Goal: Task Accomplishment & Management: Use online tool/utility

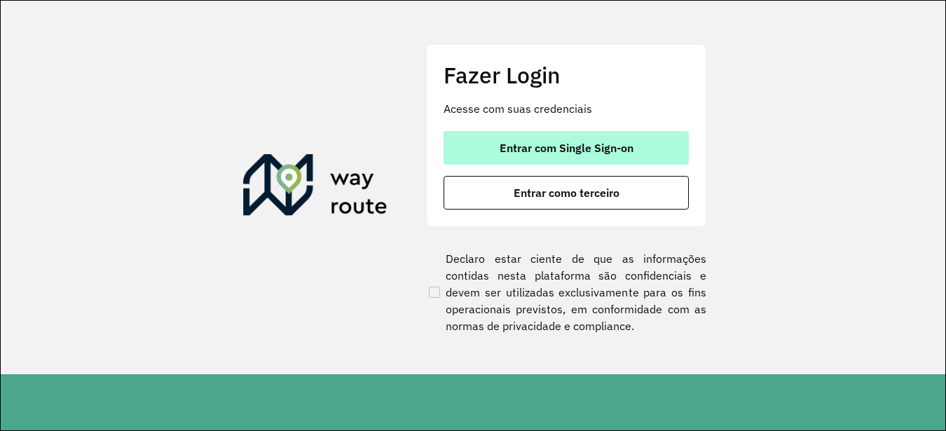
click at [596, 151] on span "Entrar com Single Sign-on" at bounding box center [567, 147] width 134 height 11
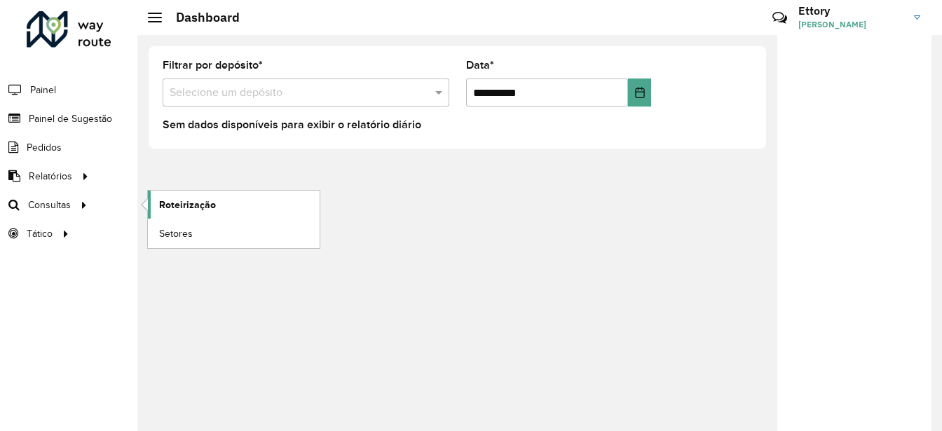
click at [155, 199] on link "Roteirização" at bounding box center [234, 205] width 172 height 28
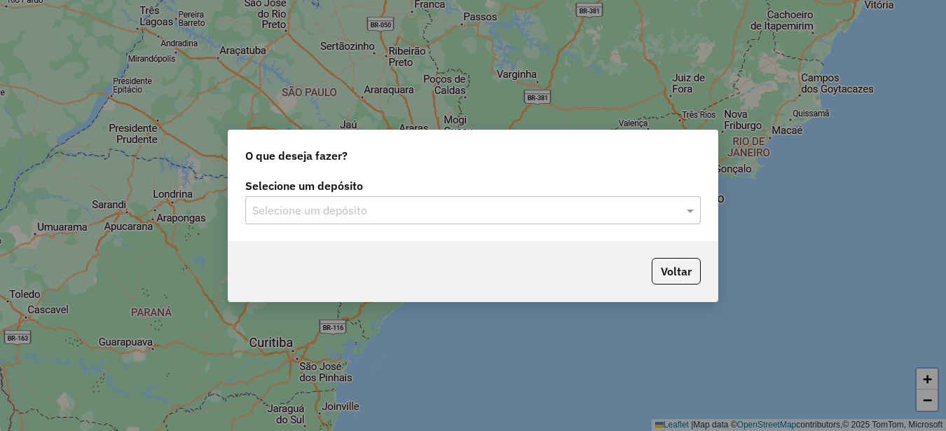
click at [371, 221] on div "Selecione um depósito" at bounding box center [472, 210] width 455 height 28
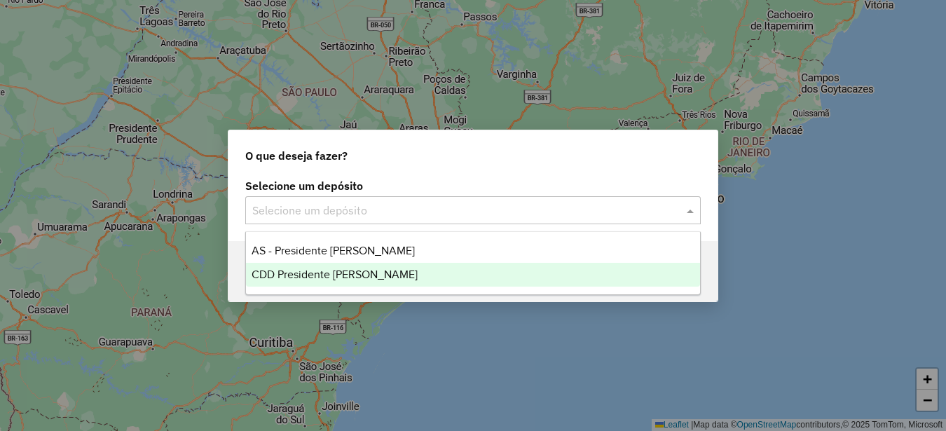
click at [378, 274] on div "CDD Presidente Prudente" at bounding box center [473, 275] width 454 height 24
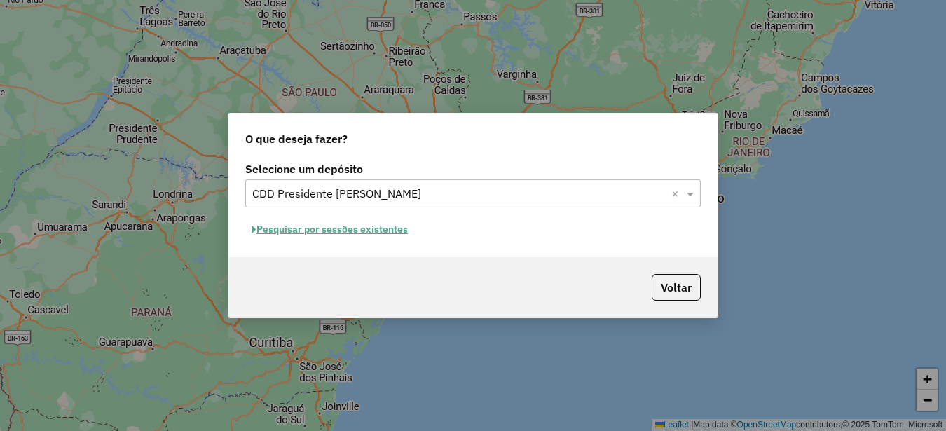
click at [402, 233] on button "Pesquisar por sessões existentes" at bounding box center [329, 230] width 169 height 22
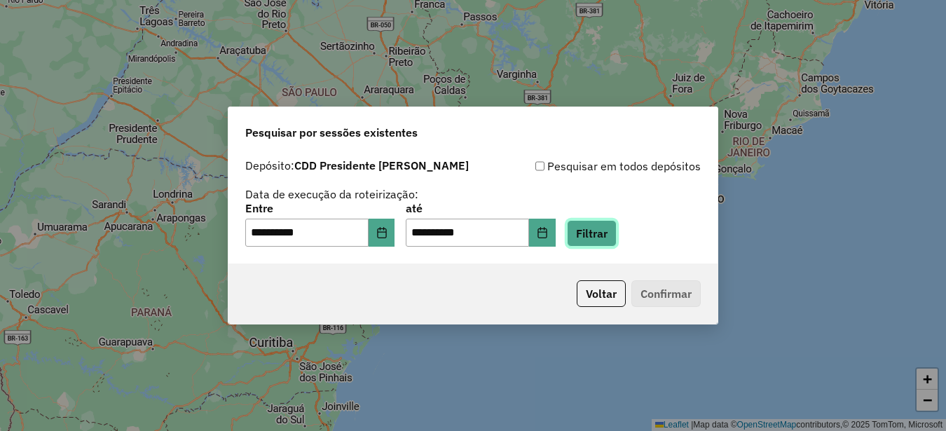
click at [617, 240] on button "Filtrar" at bounding box center [592, 233] width 50 height 27
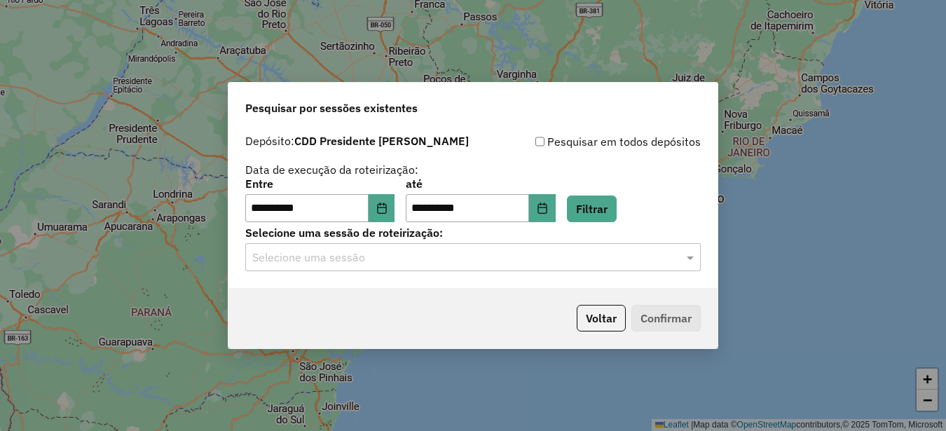
click at [396, 263] on input "text" at bounding box center [458, 257] width 413 height 17
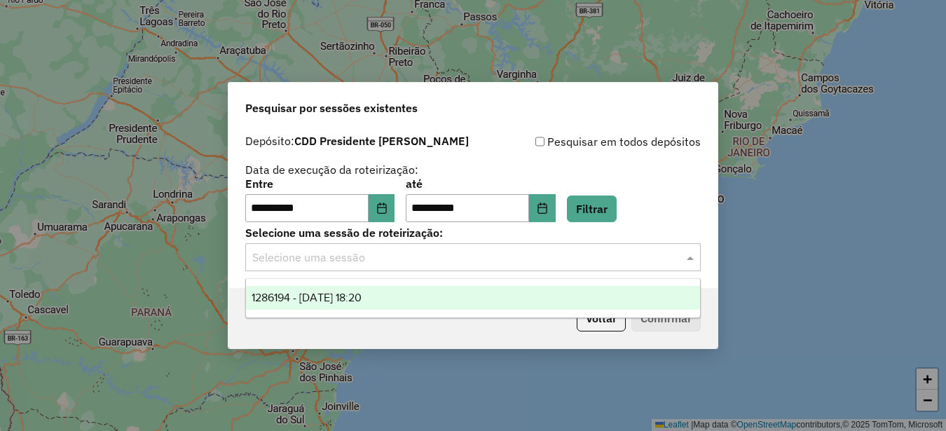
click at [401, 297] on div "1286194 - 01/10/2025 18:20" at bounding box center [473, 298] width 454 height 24
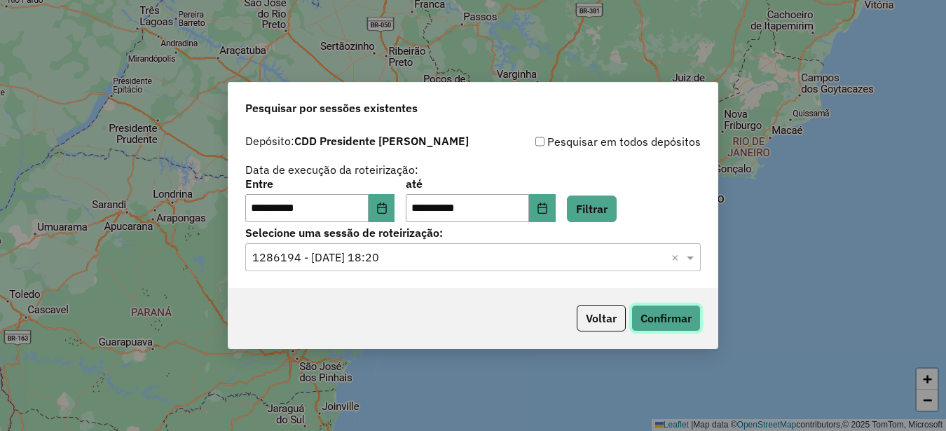
click at [656, 311] on button "Confirmar" at bounding box center [665, 318] width 69 height 27
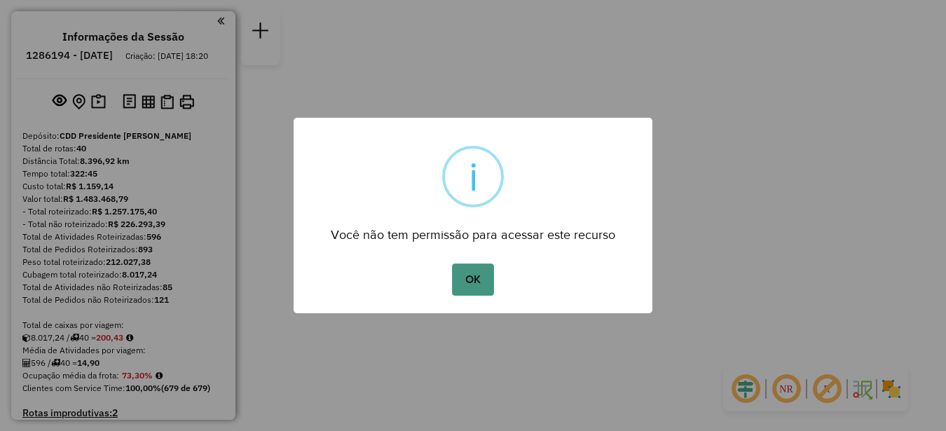
click at [483, 273] on button "OK" at bounding box center [472, 279] width 41 height 32
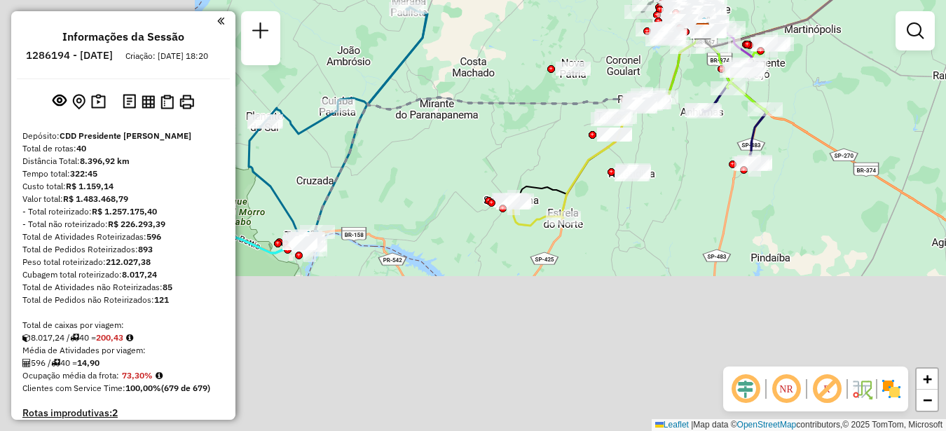
drag, startPoint x: 456, startPoint y: 373, endPoint x: 709, endPoint y: 150, distance: 337.0
click at [724, 146] on div "Janela de atendimento Grade de atendimento Capacidade Transportadoras Veículos …" at bounding box center [473, 215] width 946 height 431
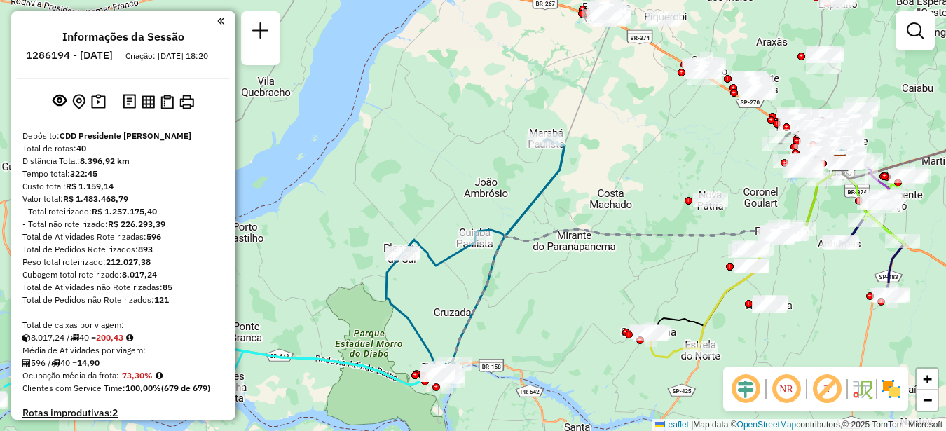
drag, startPoint x: 539, startPoint y: 250, endPoint x: 550, endPoint y: 392, distance: 141.9
click at [559, 393] on div "Janela de atendimento Grade de atendimento Capacidade Transportadoras Veículos …" at bounding box center [473, 215] width 946 height 431
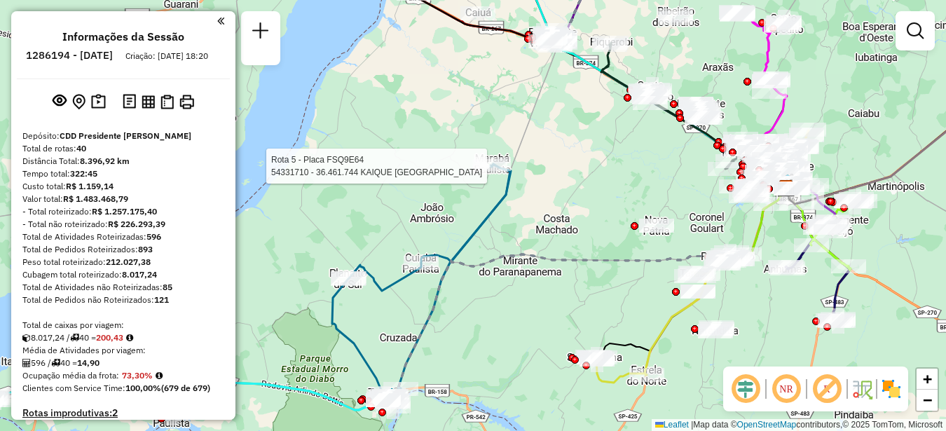
select select "**********"
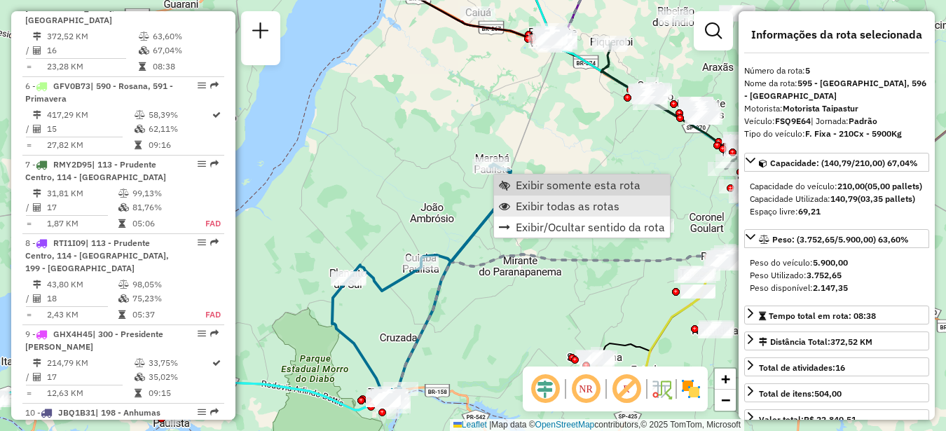
scroll to position [876, 0]
click at [523, 198] on link "Exibir todas as rotas" at bounding box center [582, 205] width 176 height 21
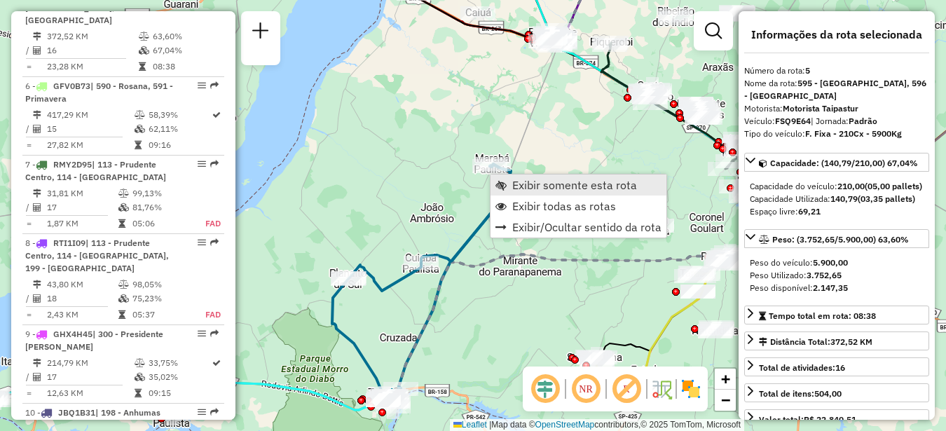
click at [521, 183] on span "Exibir somente esta rota" at bounding box center [574, 184] width 125 height 11
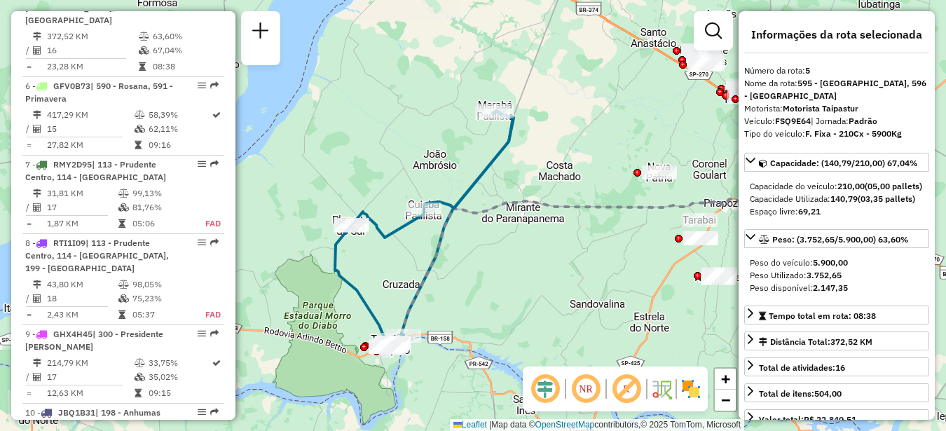
drag, startPoint x: 390, startPoint y: 226, endPoint x: 472, endPoint y: 236, distance: 82.6
click at [472, 236] on div "Janela de atendimento Grade de atendimento Capacidade Transportadoras Veículos …" at bounding box center [473, 215] width 946 height 431
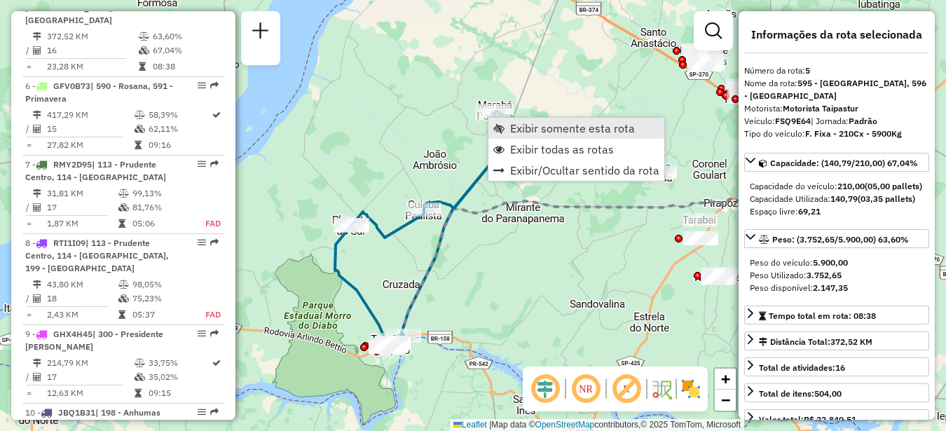
click at [527, 128] on span "Exibir somente esta rota" at bounding box center [572, 128] width 125 height 11
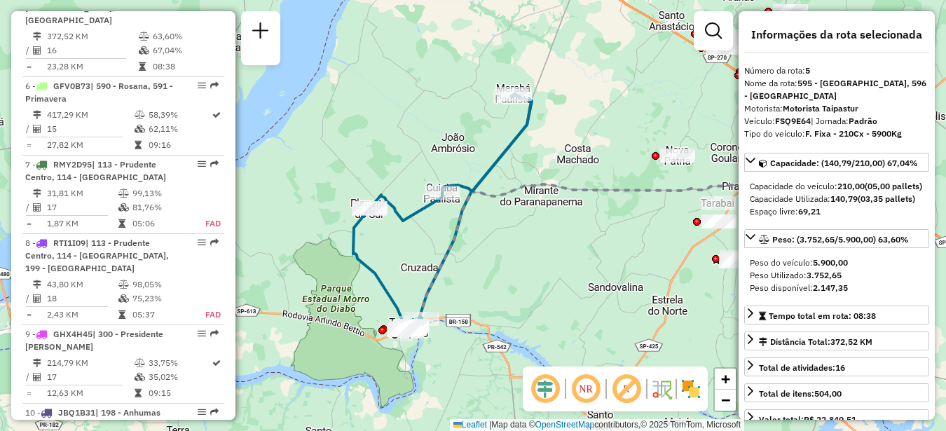
drag, startPoint x: 535, startPoint y: 243, endPoint x: 570, endPoint y: 242, distance: 35.1
click at [571, 242] on div "Janela de atendimento Grade de atendimento Capacidade Transportadoras Veículos …" at bounding box center [473, 215] width 946 height 431
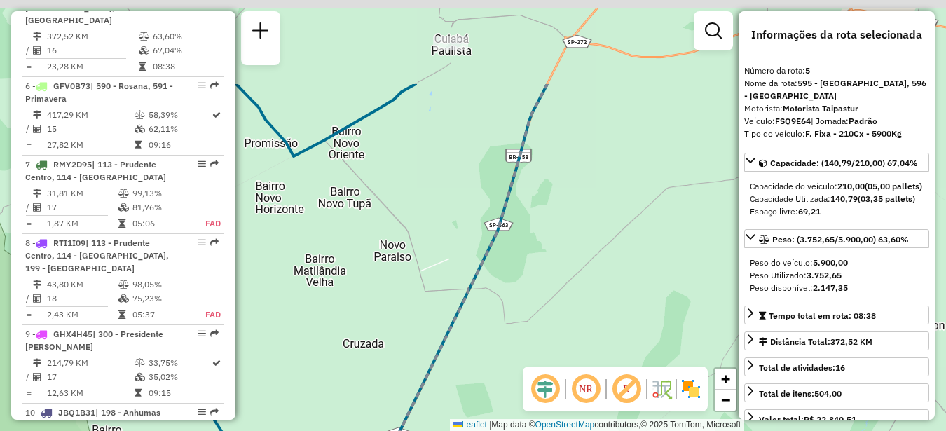
drag, startPoint x: 528, startPoint y: 165, endPoint x: 503, endPoint y: 333, distance: 170.0
click at [505, 351] on div "Janela de atendimento Grade de atendimento Capacidade Transportadoras Veículos …" at bounding box center [473, 215] width 946 height 431
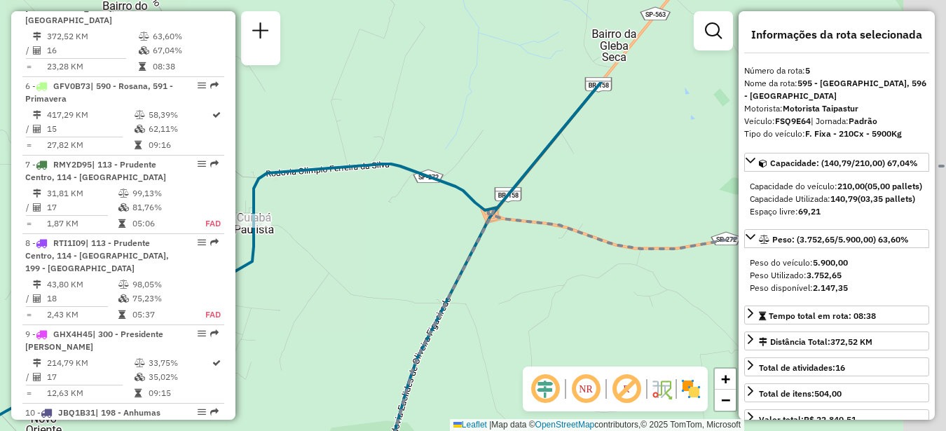
drag, startPoint x: 474, startPoint y: 238, endPoint x: 395, endPoint y: 357, distance: 142.6
click at [336, 430] on html "Aguarde... Pop-up bloqueado! Seu navegador bloqueou automáticamente a abertura …" at bounding box center [473, 215] width 946 height 431
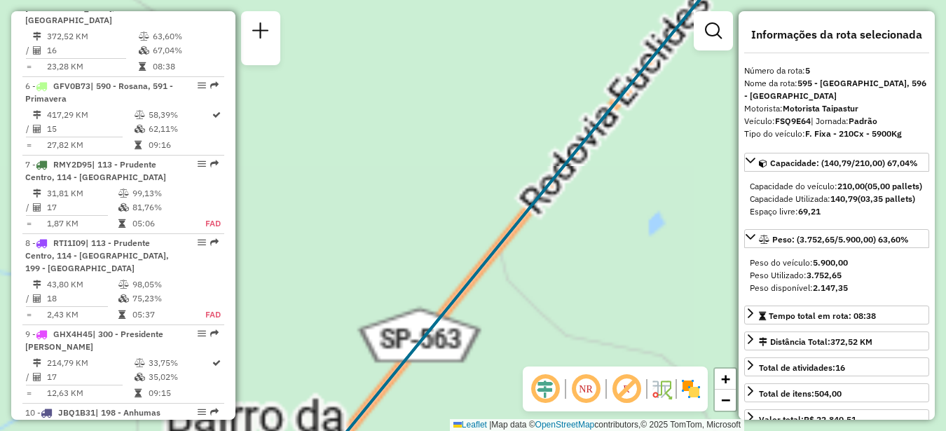
drag, startPoint x: 607, startPoint y: 116, endPoint x: 355, endPoint y: 458, distance: 424.9
click at [355, 430] on html "Aguarde... Pop-up bloqueado! Seu navegador bloqueou automáticamente a abertura …" at bounding box center [473, 215] width 946 height 431
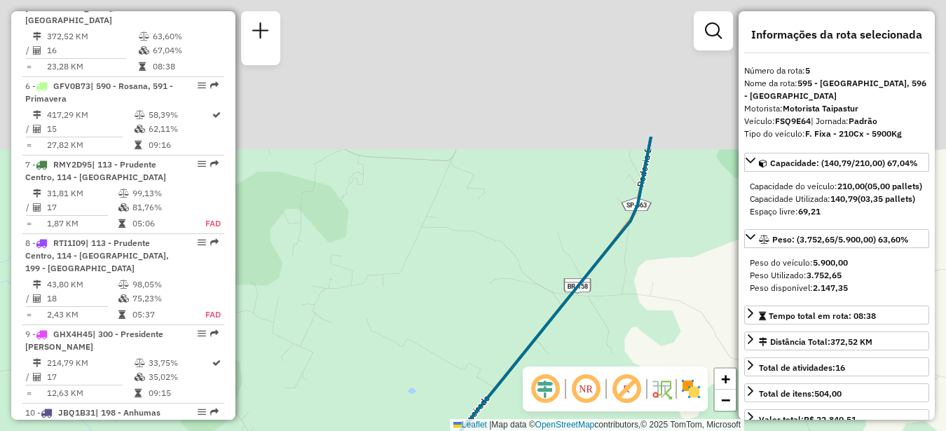
drag, startPoint x: 562, startPoint y: 259, endPoint x: 411, endPoint y: 409, distance: 213.5
click at [390, 430] on html "Aguarde... Pop-up bloqueado! Seu navegador bloqueou automáticamente a abertura …" at bounding box center [473, 215] width 946 height 431
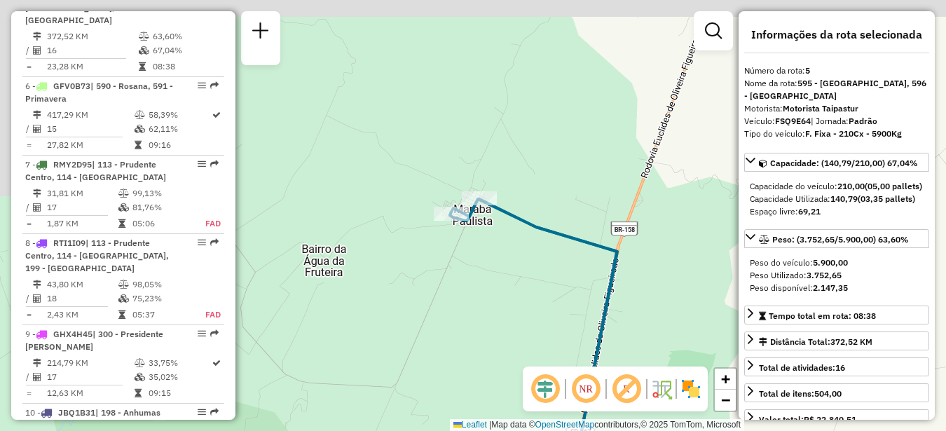
drag, startPoint x: 483, startPoint y: 285, endPoint x: 491, endPoint y: 302, distance: 18.5
click at [511, 329] on div "Janela de atendimento Grade de atendimento Capacidade Transportadoras Veículos …" at bounding box center [473, 215] width 946 height 431
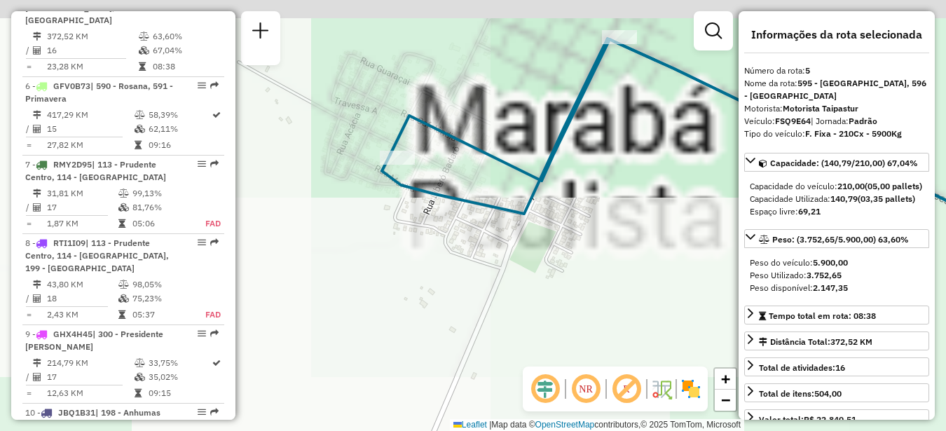
drag, startPoint x: 450, startPoint y: 301, endPoint x: 362, endPoint y: 398, distance: 131.4
click at [363, 408] on div "Janela de atendimento Grade de atendimento Capacidade Transportadoras Veículos …" at bounding box center [473, 215] width 946 height 431
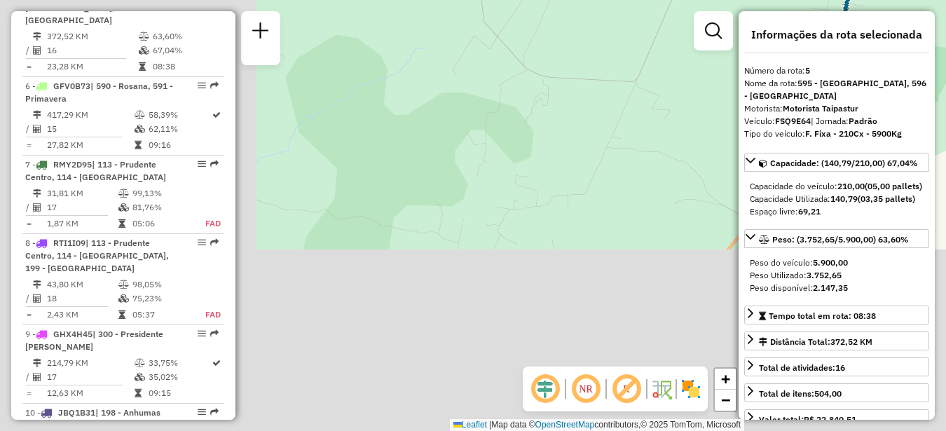
drag, startPoint x: 322, startPoint y: 343, endPoint x: 713, endPoint y: -37, distance: 545.0
click at [713, 0] on html "Aguarde... Pop-up bloqueado! Seu navegador bloqueou automáticamente a abertura …" at bounding box center [473, 215] width 946 height 431
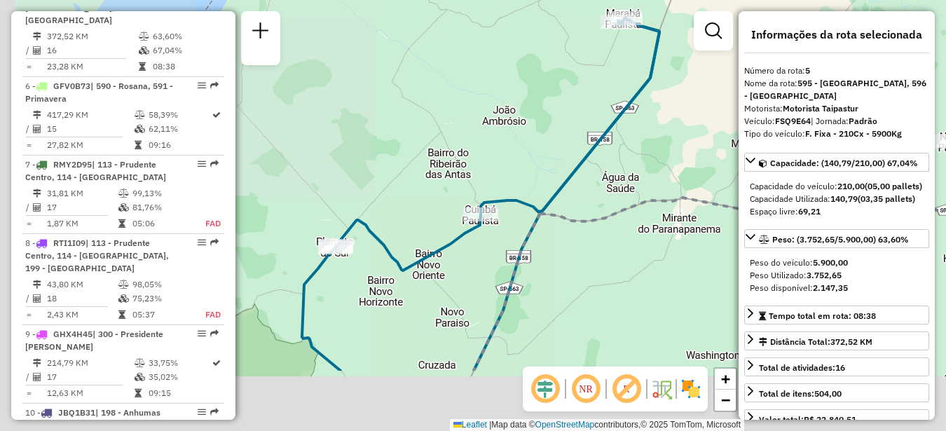
drag, startPoint x: 472, startPoint y: 286, endPoint x: 512, endPoint y: 221, distance: 75.8
click at [512, 221] on div "Janela de atendimento Grade de atendimento Capacidade Transportadoras Veículos …" at bounding box center [473, 215] width 946 height 431
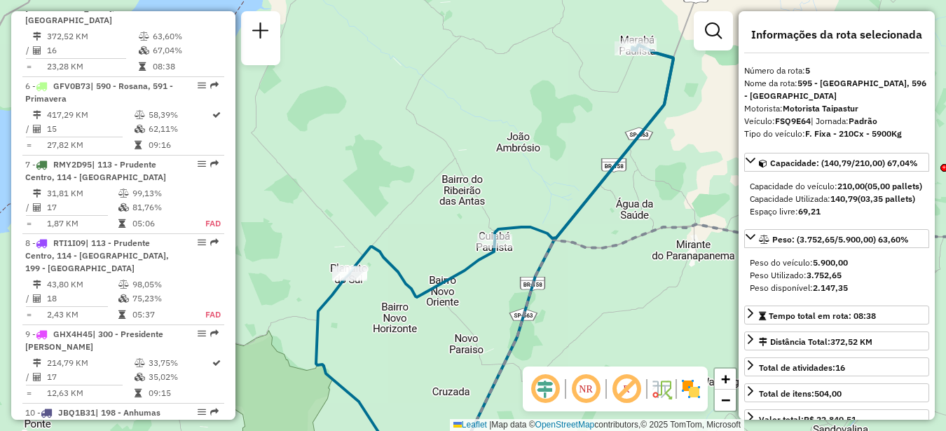
drag, startPoint x: 567, startPoint y: 248, endPoint x: 556, endPoint y: 247, distance: 11.3
click at [555, 248] on icon at bounding box center [736, 353] width 568 height 259
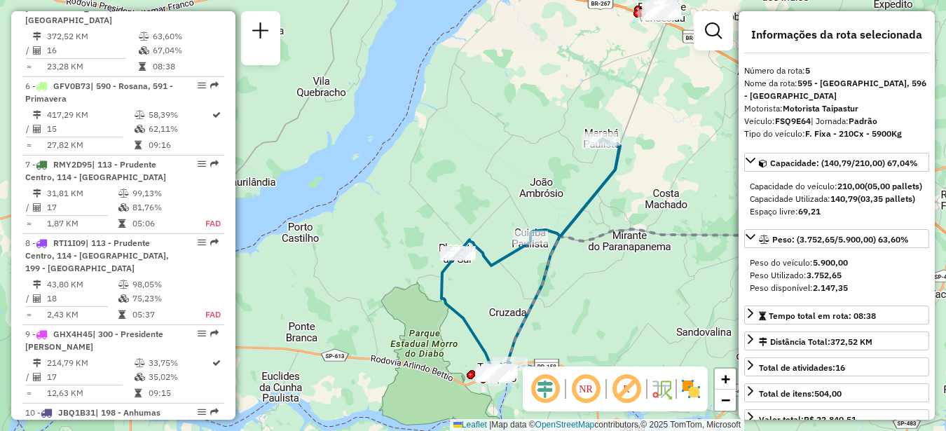
click at [575, 137] on div "Rota 5 - Placa FSQ9E64 54331710 - 36.461.744 KAIQUE BENTO DOS SANTOS Janela de …" at bounding box center [473, 215] width 946 height 431
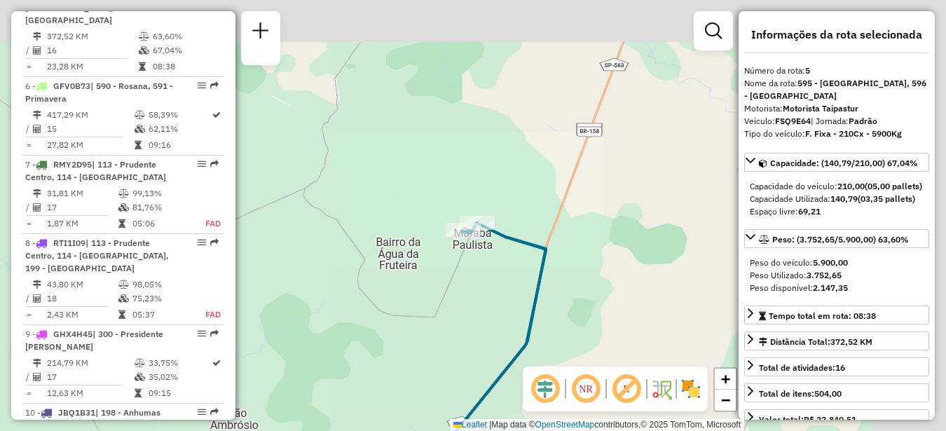
drag, startPoint x: 497, startPoint y: 306, endPoint x: 516, endPoint y: 7, distance: 299.8
click at [506, 154] on div "Janela de atendimento Grade de atendimento Capacidade Transportadoras Veículos …" at bounding box center [473, 215] width 946 height 431
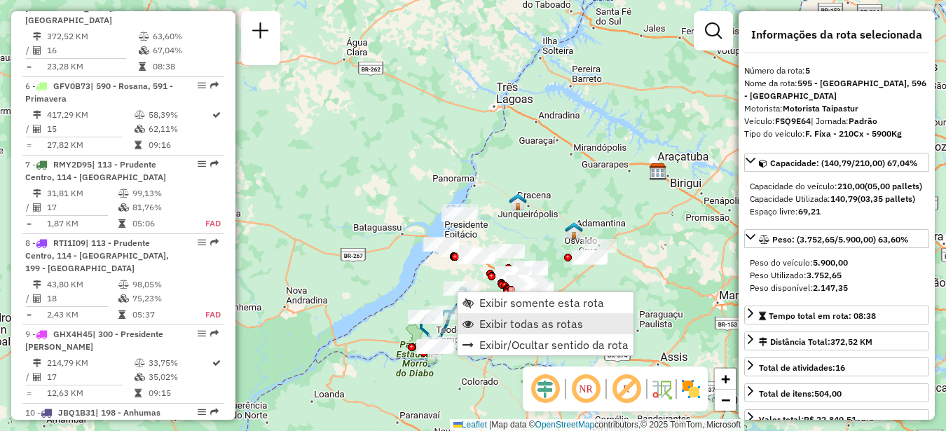
click at [498, 324] on span "Exibir todas as rotas" at bounding box center [531, 323] width 104 height 11
